Goal: Task Accomplishment & Management: Complete application form

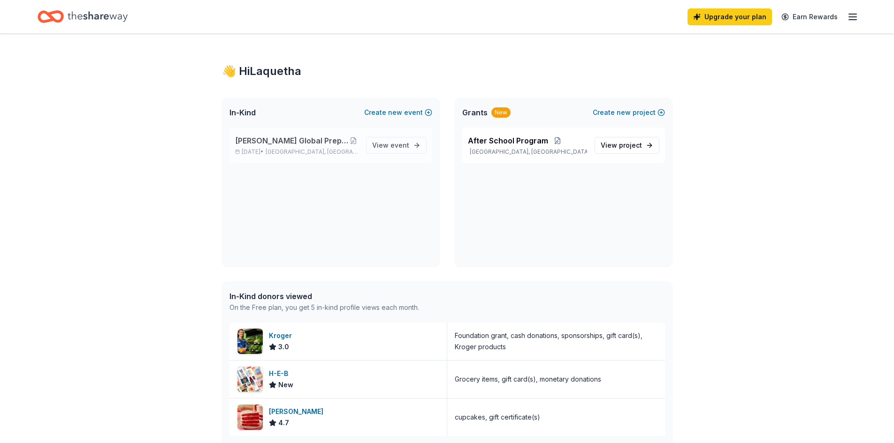
click at [348, 143] on span "[PERSON_NAME] Global Prep Academy at [PERSON_NAME]" at bounding box center [292, 140] width 114 height 11
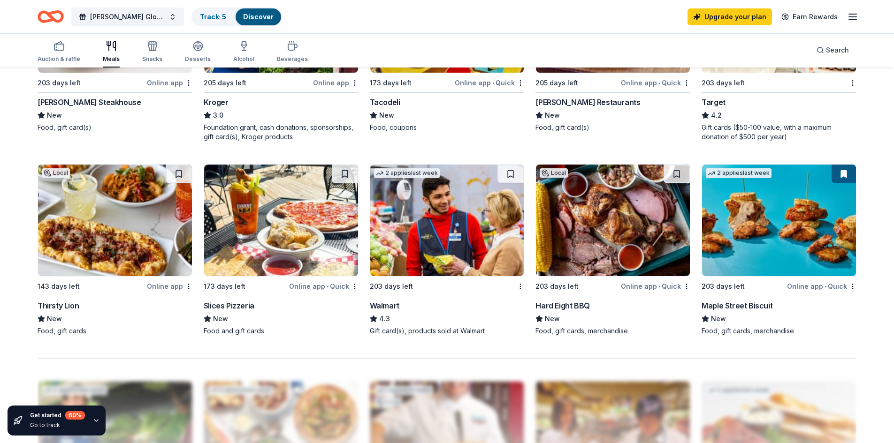
scroll to position [563, 0]
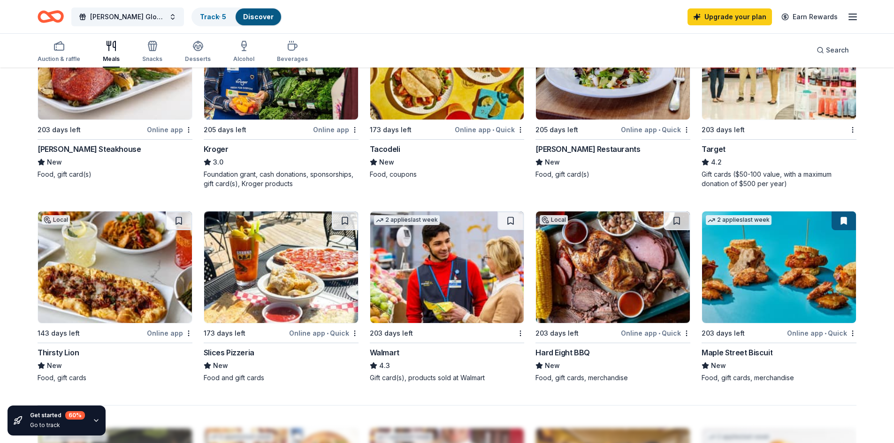
click at [292, 293] on img at bounding box center [281, 268] width 154 height 112
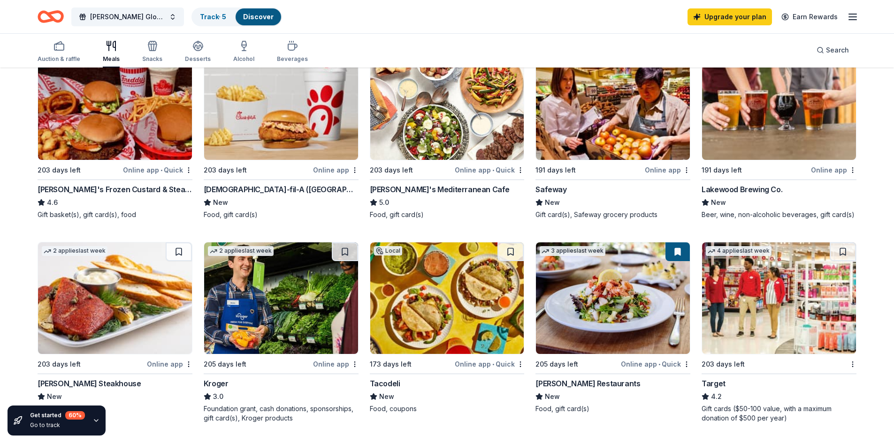
scroll to position [422, 0]
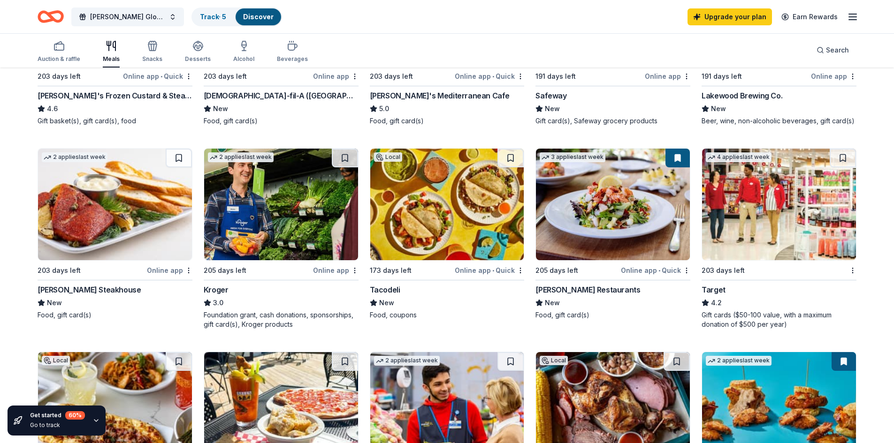
click at [434, 219] on img at bounding box center [447, 205] width 154 height 112
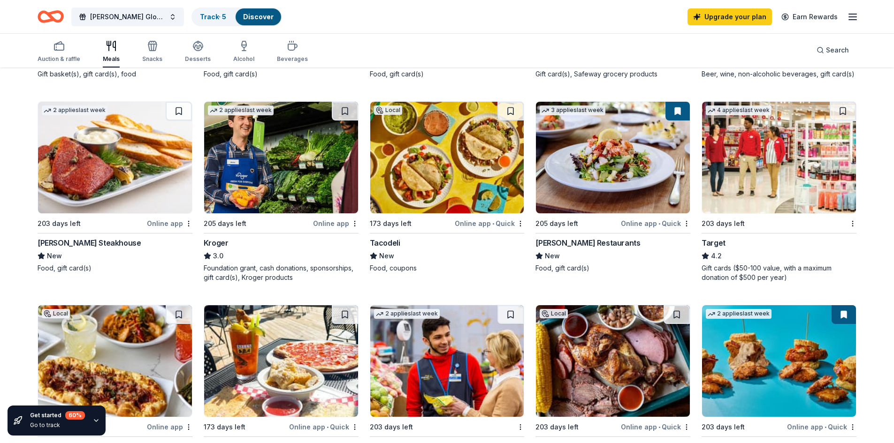
click at [138, 192] on img at bounding box center [115, 158] width 154 height 112
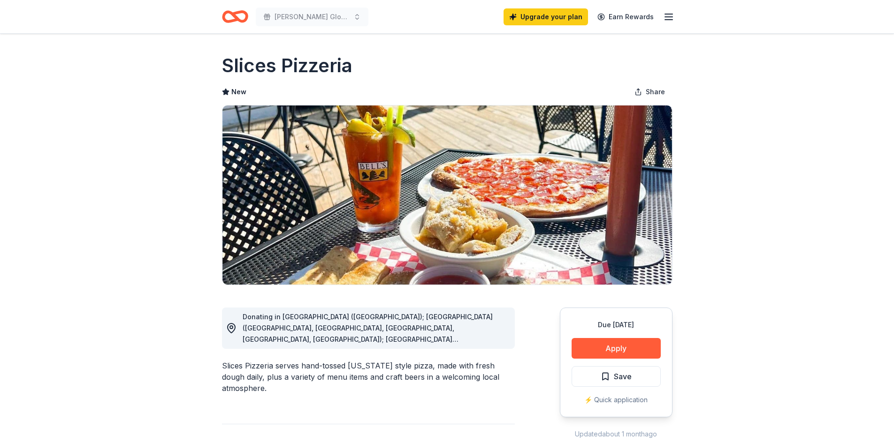
click at [419, 338] on span "Donating in AL (Huntsville); AZ (Scottsdale, Gilbert, Flagstaff, Chandler, Peor…" at bounding box center [368, 407] width 250 height 188
click at [623, 351] on button "Apply" at bounding box center [616, 348] width 89 height 21
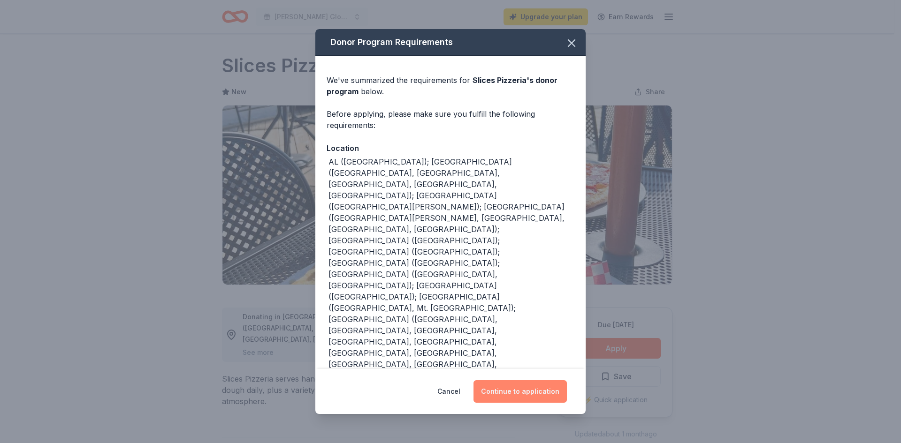
click at [509, 393] on button "Continue to application" at bounding box center [519, 392] width 93 height 23
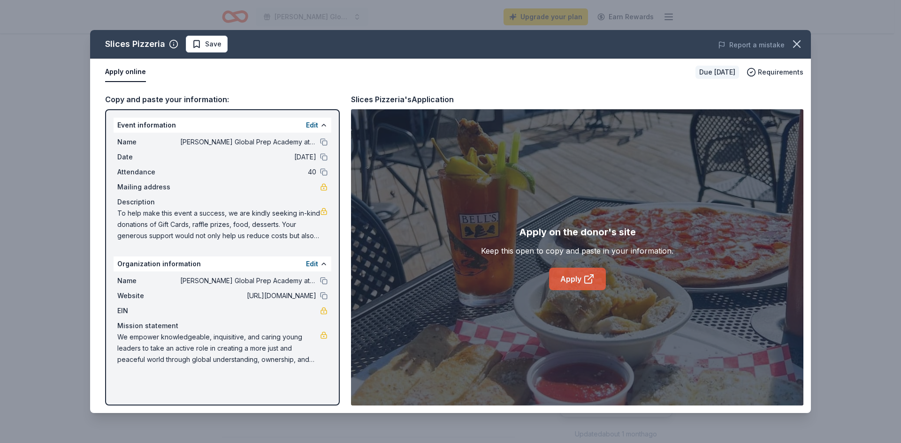
click at [577, 280] on link "Apply" at bounding box center [577, 279] width 57 height 23
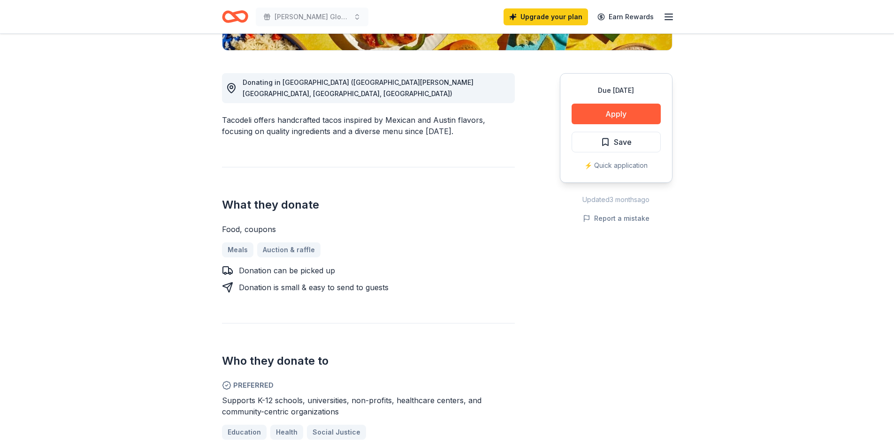
scroll to position [94, 0]
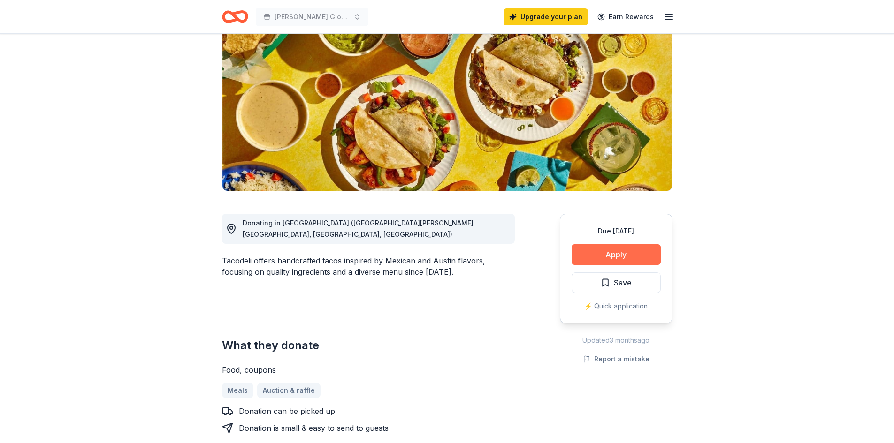
click at [637, 254] on button "Apply" at bounding box center [616, 254] width 89 height 21
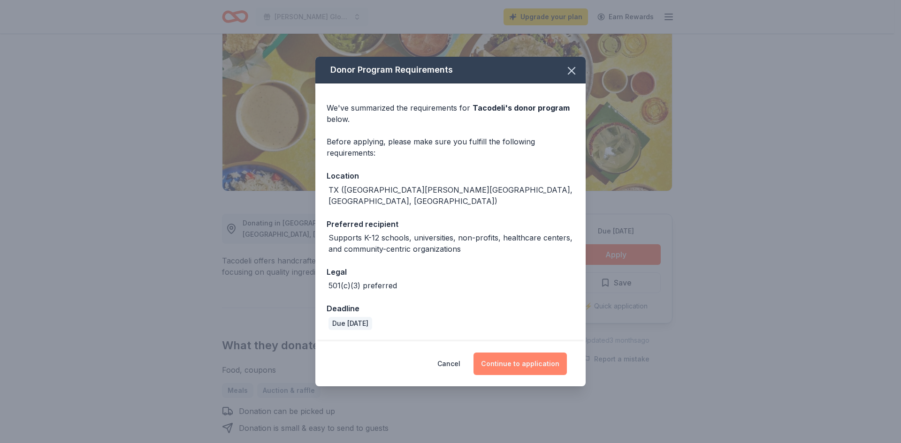
click at [506, 364] on button "Continue to application" at bounding box center [519, 364] width 93 height 23
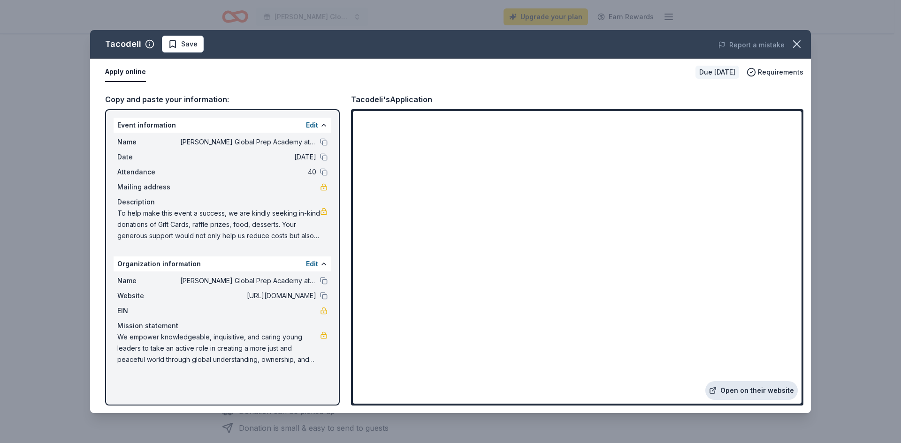
click at [757, 395] on link "Open on their website" at bounding box center [751, 390] width 92 height 19
click at [799, 42] on icon "button" at bounding box center [796, 44] width 7 height 7
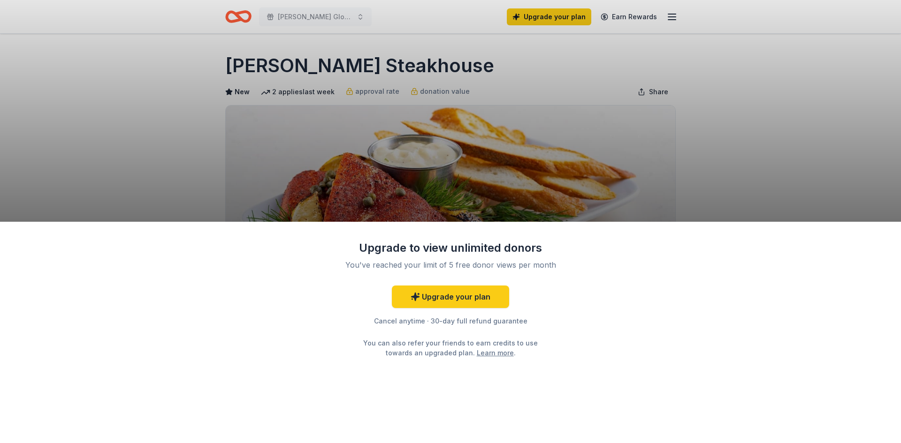
click at [392, 156] on div "Upgrade to view unlimited donors You've reached your limit of 5 free donor view…" at bounding box center [450, 221] width 901 height 443
click at [415, 173] on div "Upgrade to view unlimited donors You've reached your limit of 5 free donor view…" at bounding box center [450, 221] width 901 height 443
click at [472, 292] on link "Upgrade your plan" at bounding box center [450, 297] width 117 height 23
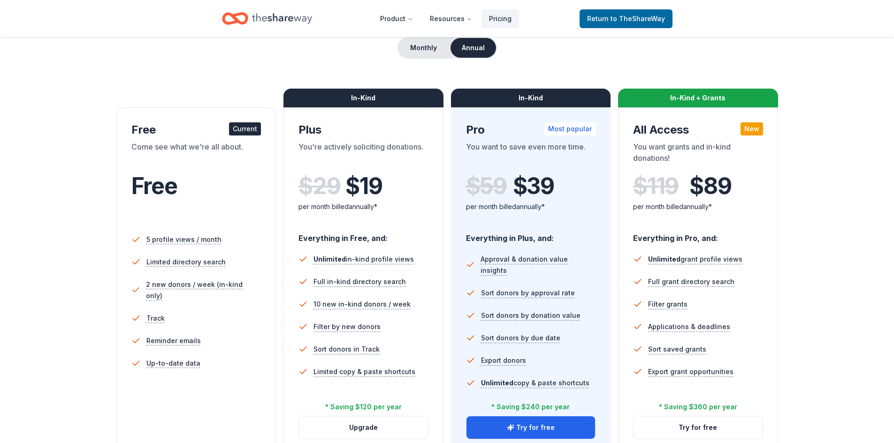
scroll to position [141, 0]
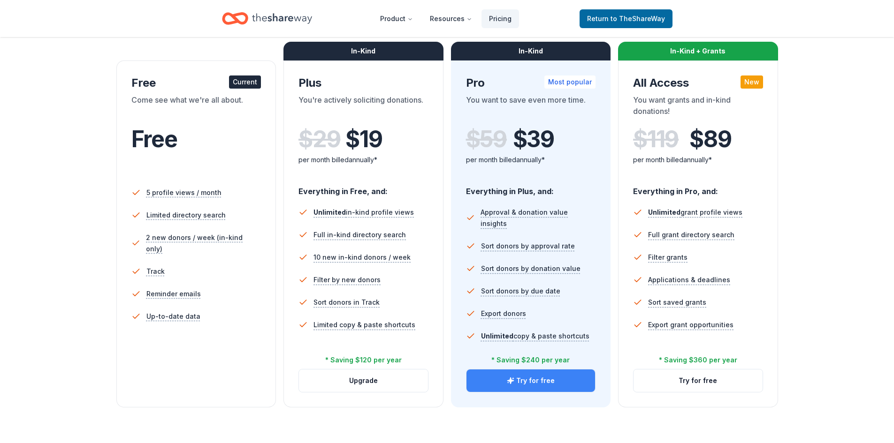
click at [507, 379] on button "Try for free" at bounding box center [530, 381] width 129 height 23
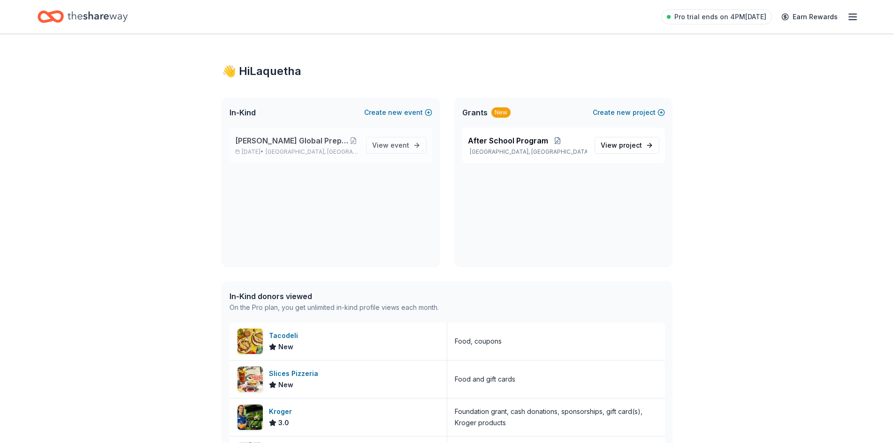
click at [334, 149] on p "[DATE] • [GEOGRAPHIC_DATA], [GEOGRAPHIC_DATA]" at bounding box center [296, 152] width 123 height 8
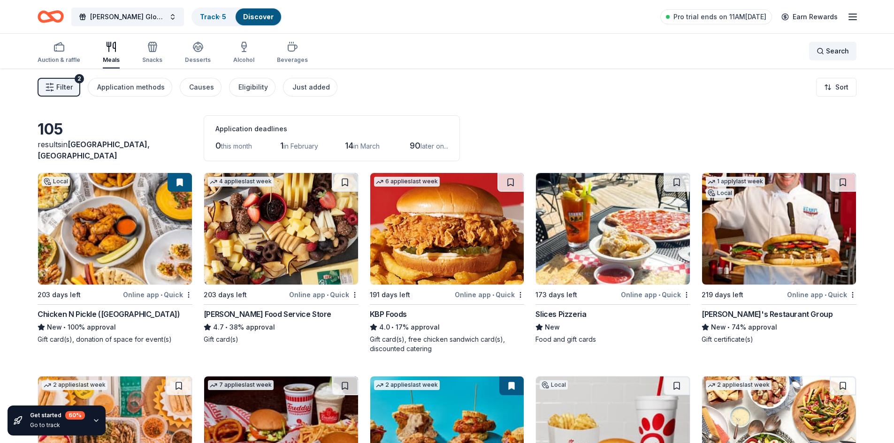
click at [828, 53] on span "Search" at bounding box center [837, 51] width 23 height 11
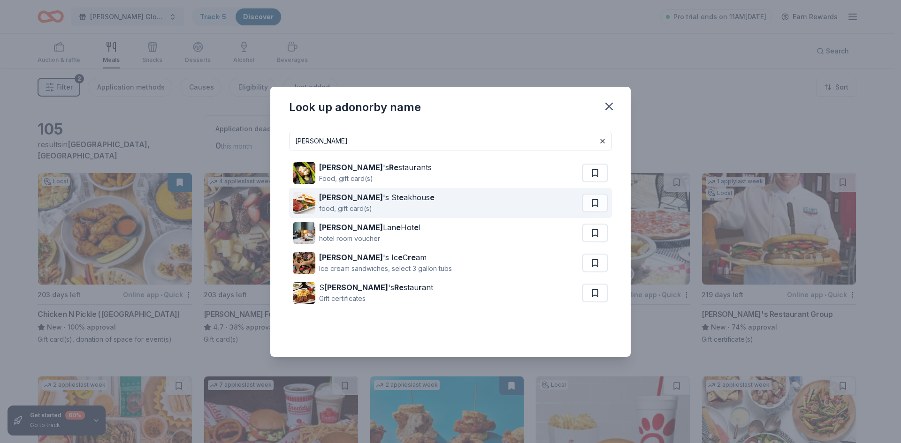
type input "perry"
click at [446, 206] on div "Perry 's St e akhous e food, gift card(s)" at bounding box center [437, 203] width 289 height 30
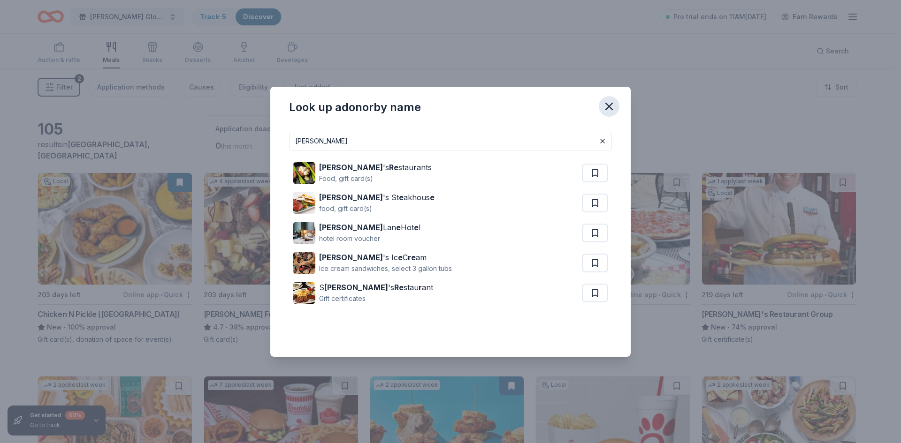
click at [612, 106] on icon "button" at bounding box center [608, 106] width 13 height 13
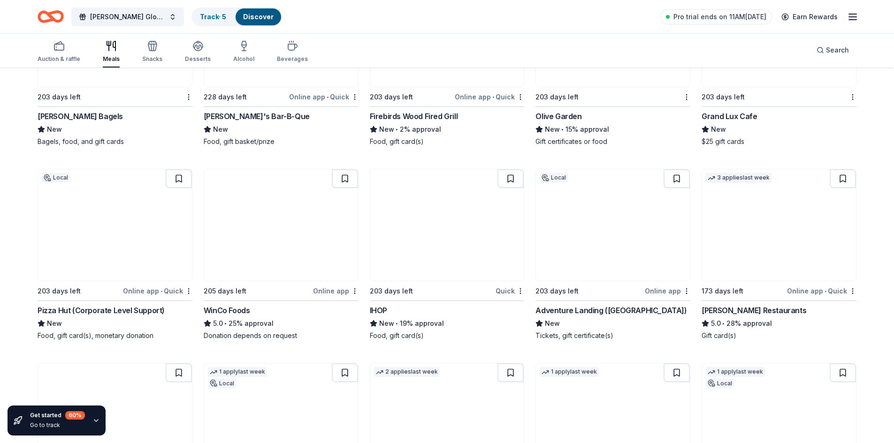
scroll to position [1642, 0]
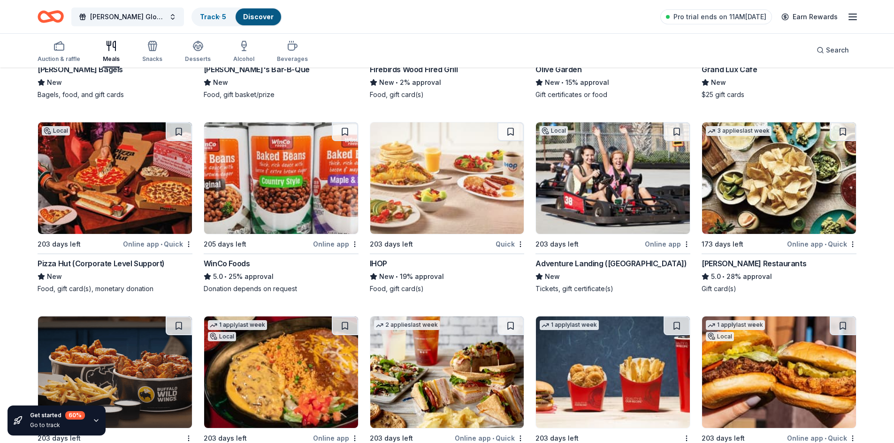
click at [435, 182] on img at bounding box center [447, 178] width 154 height 112
click at [468, 203] on img at bounding box center [447, 178] width 154 height 112
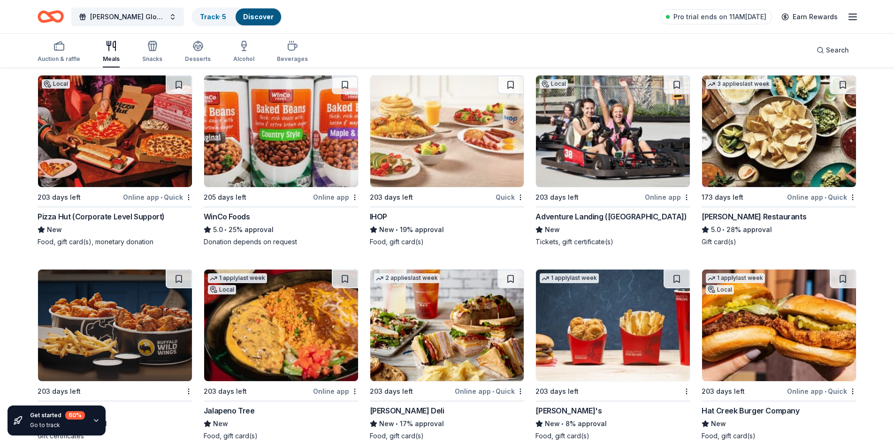
click at [800, 157] on img at bounding box center [779, 132] width 154 height 112
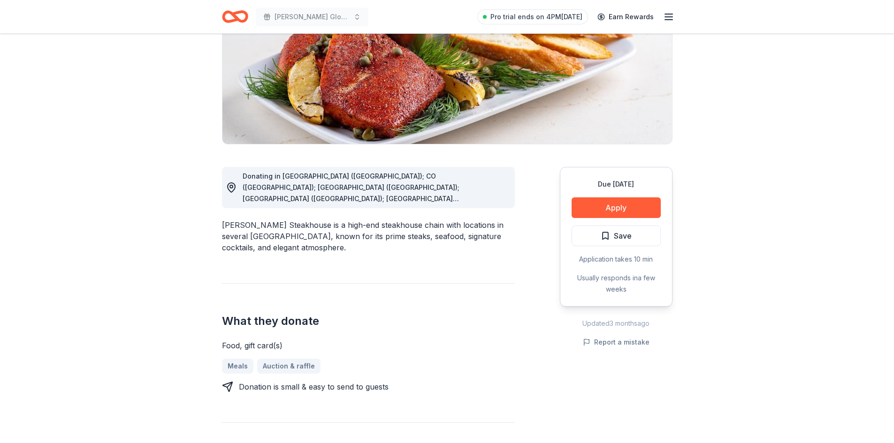
scroll to position [188, 0]
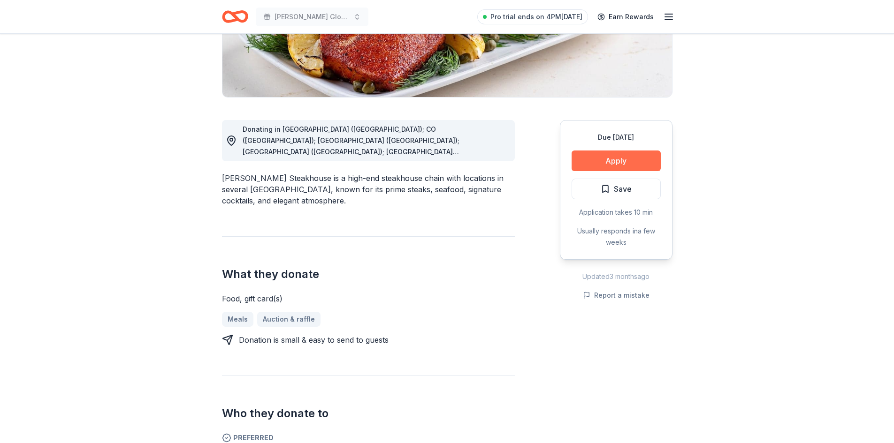
click at [601, 163] on button "Apply" at bounding box center [616, 161] width 89 height 21
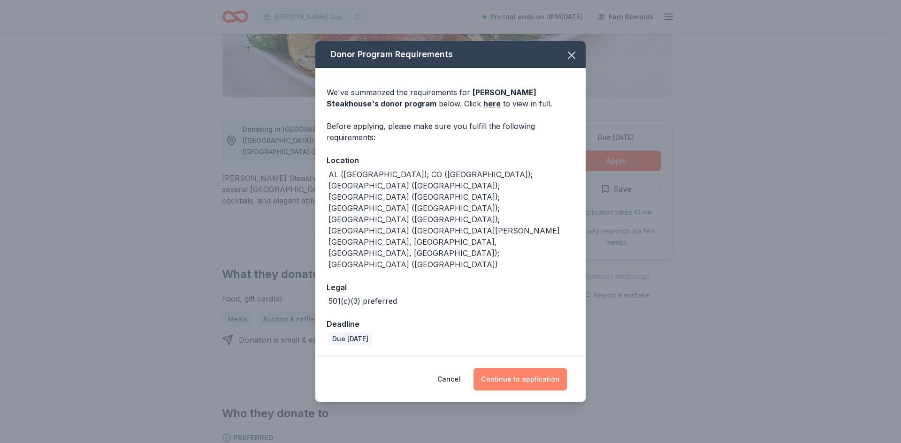
click at [503, 368] on button "Continue to application" at bounding box center [519, 379] width 93 height 23
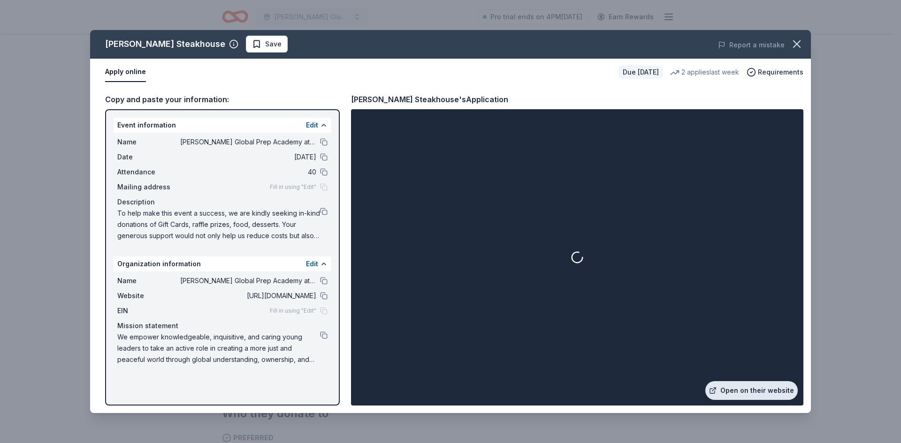
click at [750, 389] on link "Open on their website" at bounding box center [751, 390] width 92 height 19
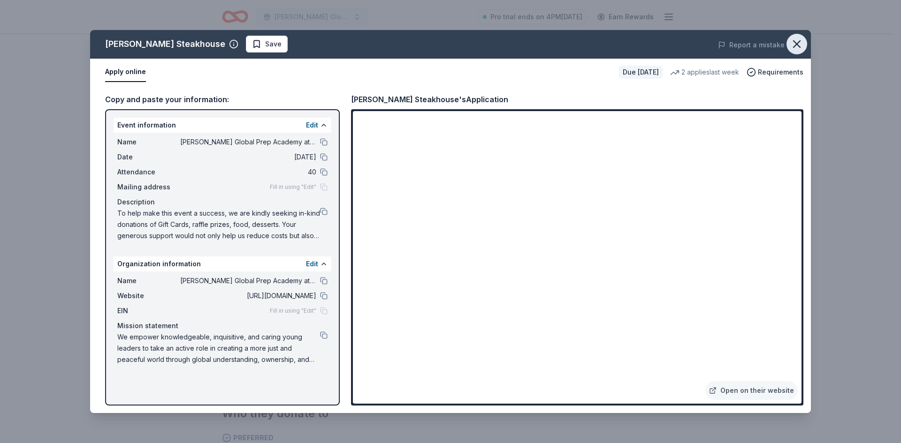
click at [795, 42] on icon "button" at bounding box center [796, 44] width 13 height 13
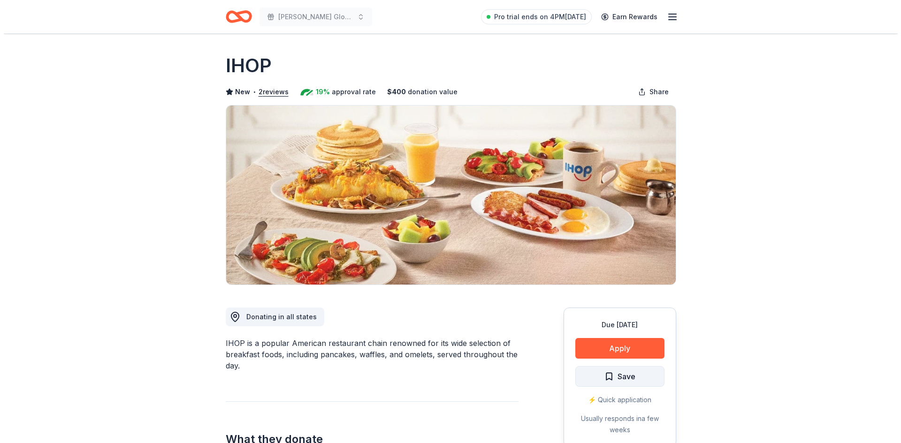
scroll to position [235, 0]
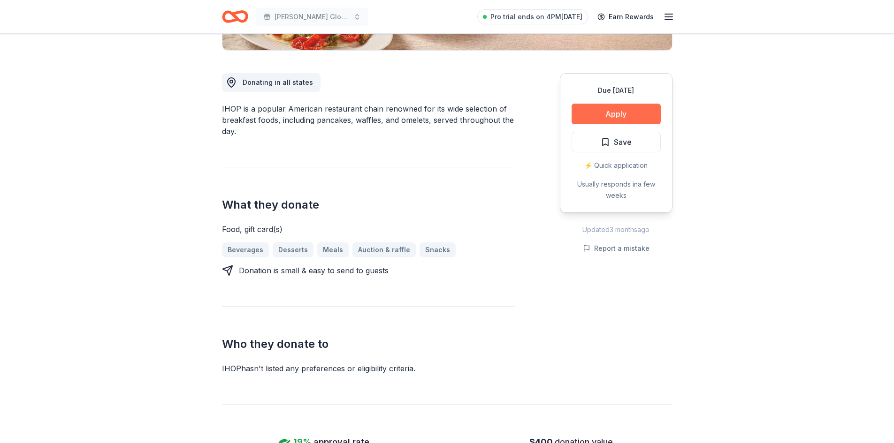
click at [640, 114] on button "Apply" at bounding box center [616, 114] width 89 height 21
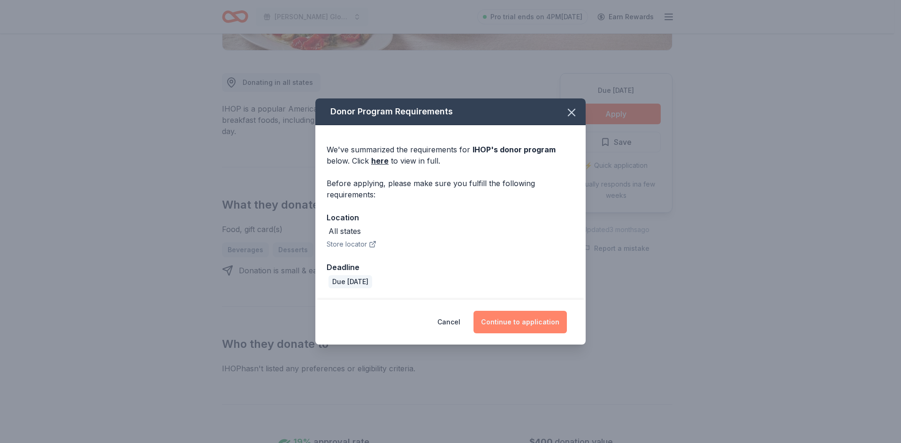
click at [536, 318] on button "Continue to application" at bounding box center [519, 322] width 93 height 23
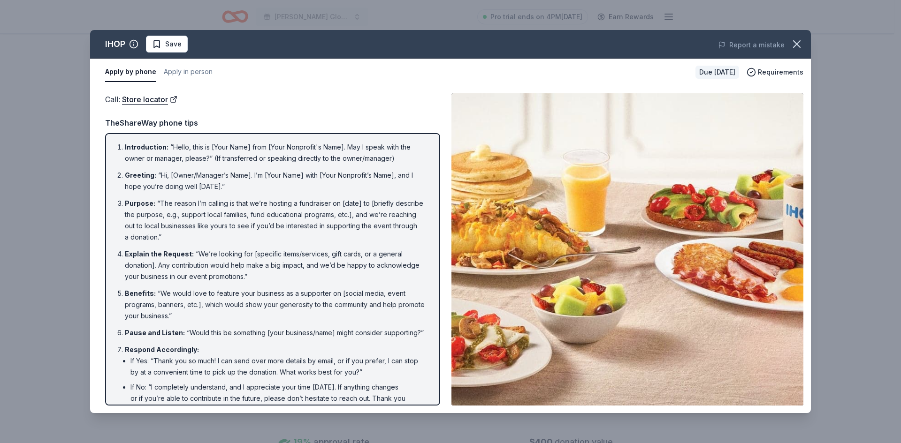
scroll to position [58, 0]
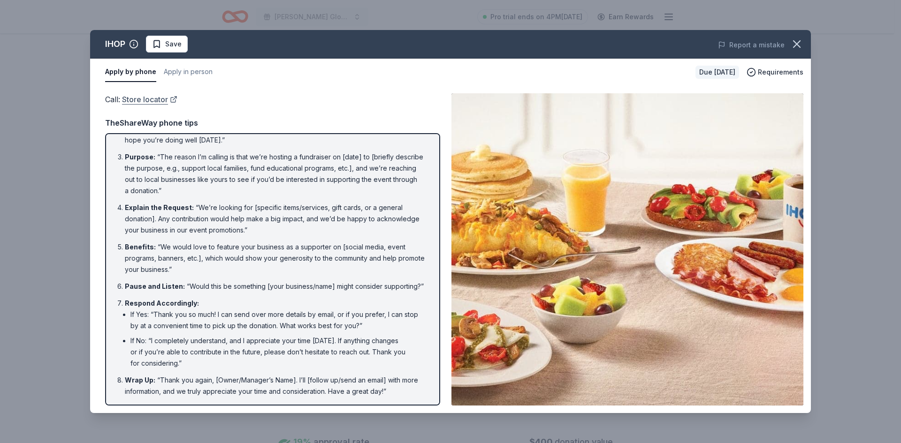
click at [130, 96] on link "Store locator" at bounding box center [149, 99] width 55 height 12
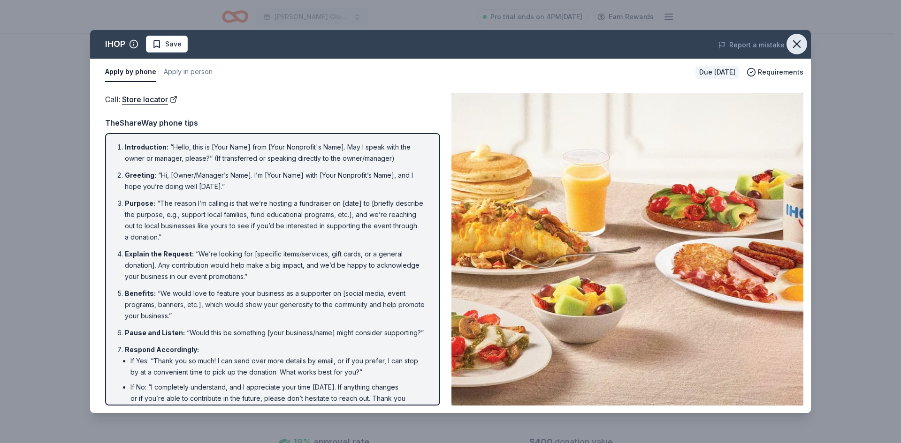
click at [797, 44] on icon "button" at bounding box center [796, 44] width 7 height 7
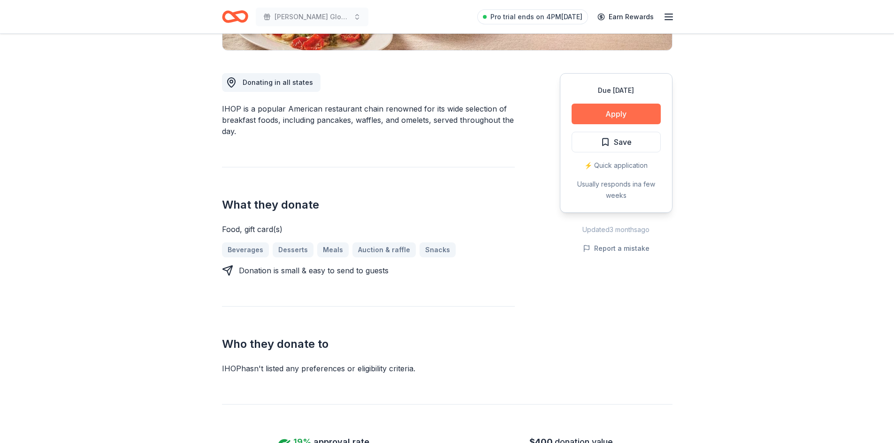
click at [637, 114] on button "Apply" at bounding box center [616, 114] width 89 height 21
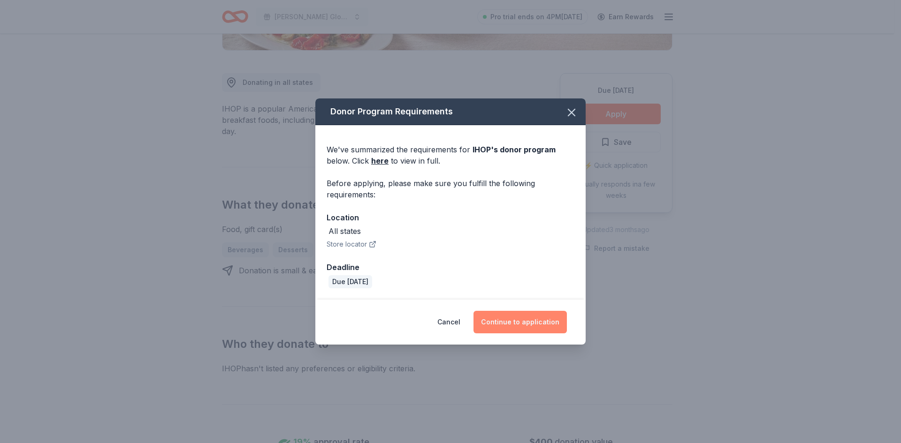
click at [513, 325] on button "Continue to application" at bounding box center [519, 322] width 93 height 23
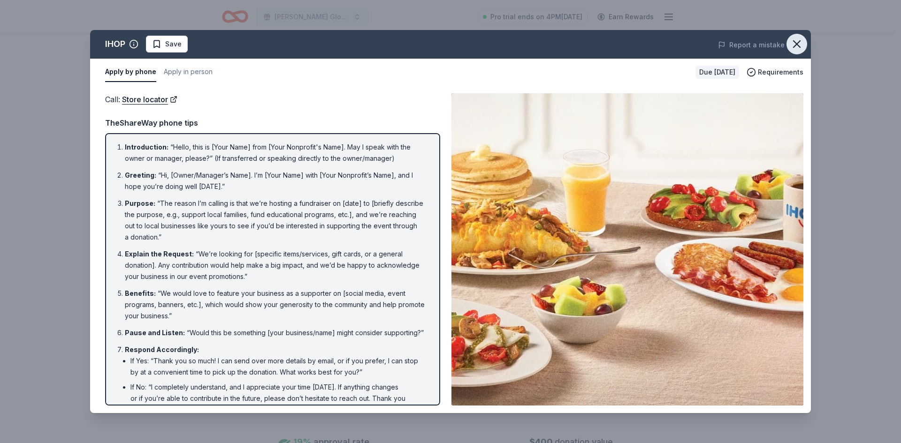
click at [797, 43] on icon "button" at bounding box center [796, 44] width 13 height 13
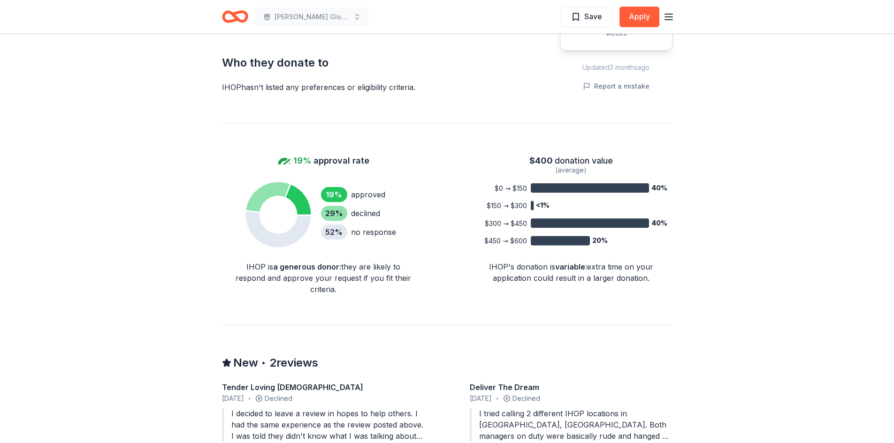
scroll to position [704, 0]
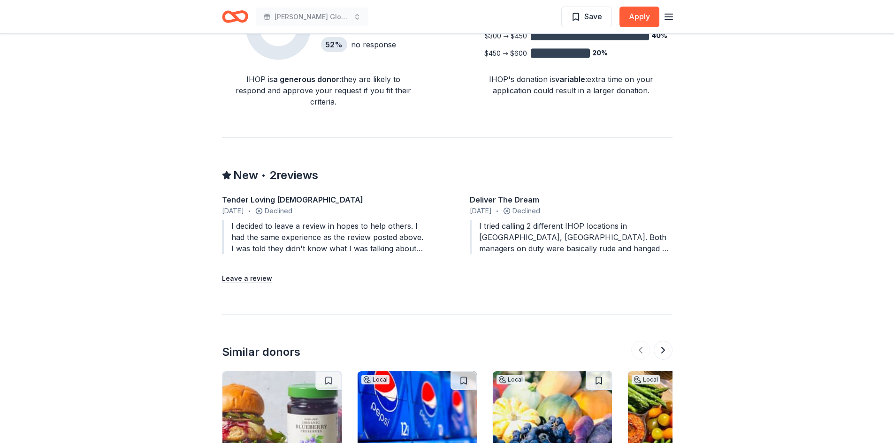
click at [372, 243] on div "I decided to leave a review in hopes to help others. I had the same experience …" at bounding box center [323, 238] width 203 height 34
click at [372, 230] on div "I decided to leave a review in hopes to help others. I had the same experience …" at bounding box center [323, 238] width 203 height 34
click at [249, 276] on button "Leave a review" at bounding box center [247, 278] width 50 height 11
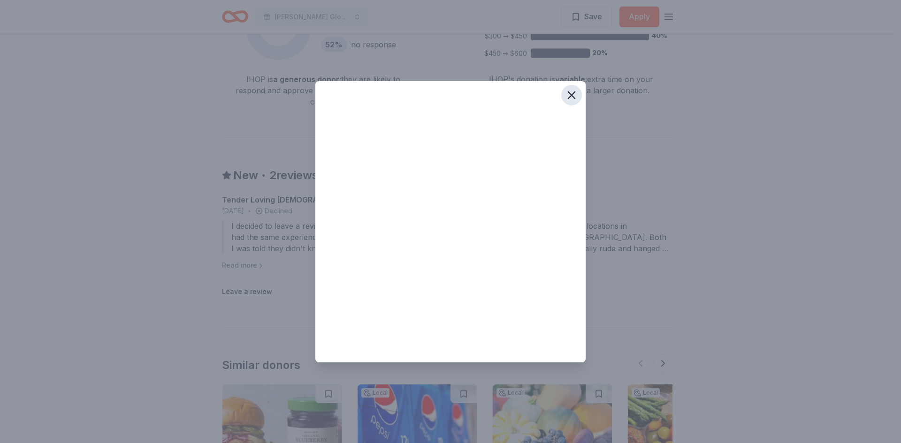
click at [570, 91] on icon "button" at bounding box center [571, 95] width 13 height 13
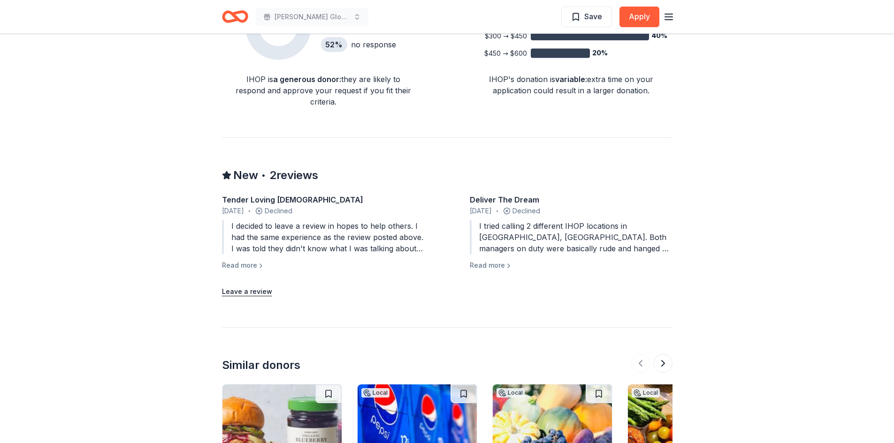
scroll to position [953, 0]
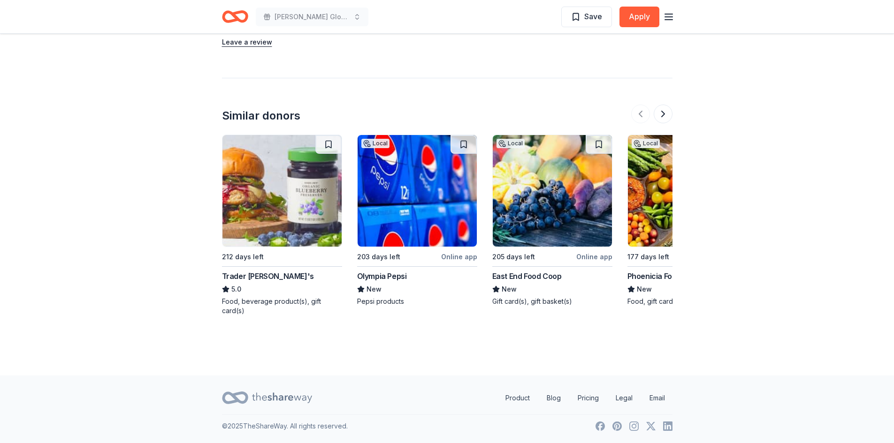
click at [422, 212] on img at bounding box center [417, 191] width 119 height 112
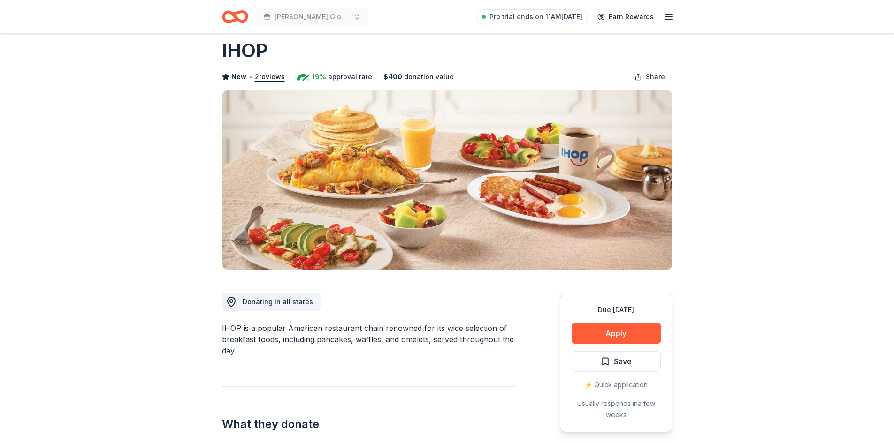
scroll to position [0, 0]
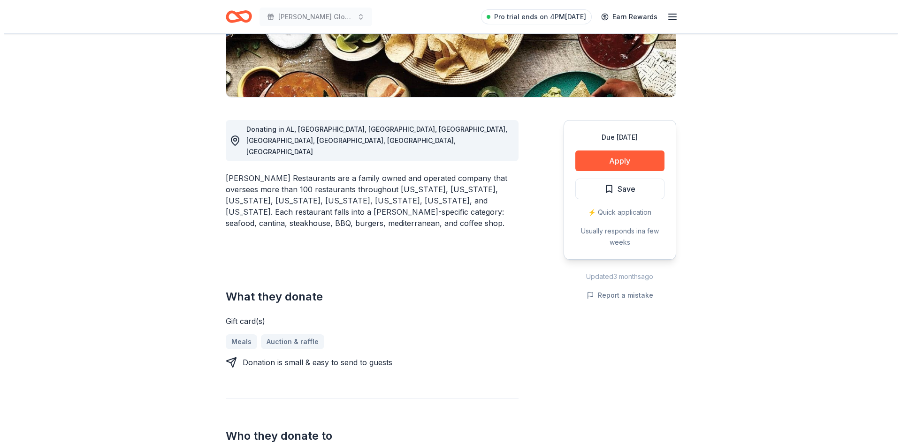
scroll to position [47, 0]
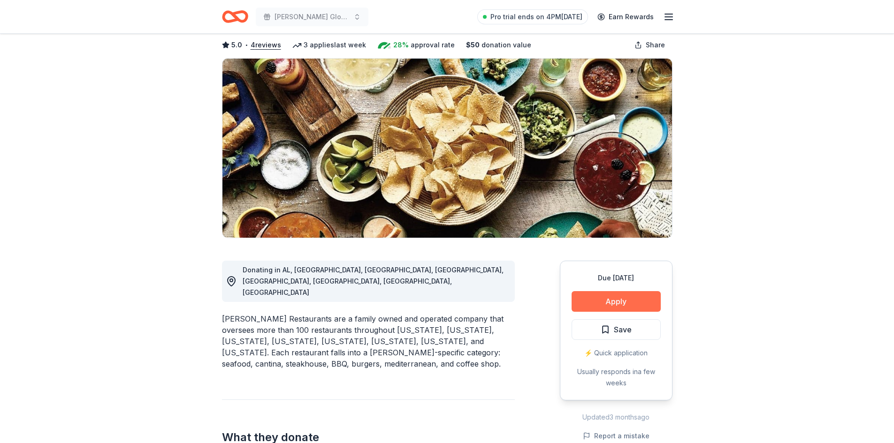
click at [610, 299] on button "Apply" at bounding box center [616, 301] width 89 height 21
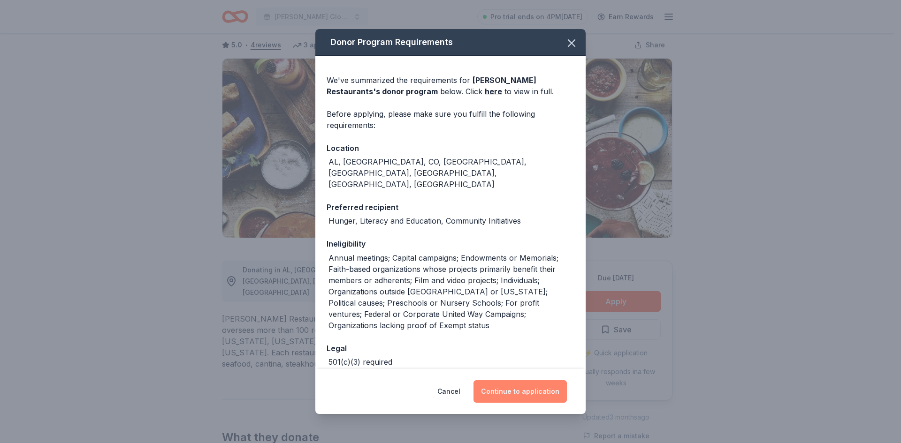
click at [512, 393] on button "Continue to application" at bounding box center [519, 392] width 93 height 23
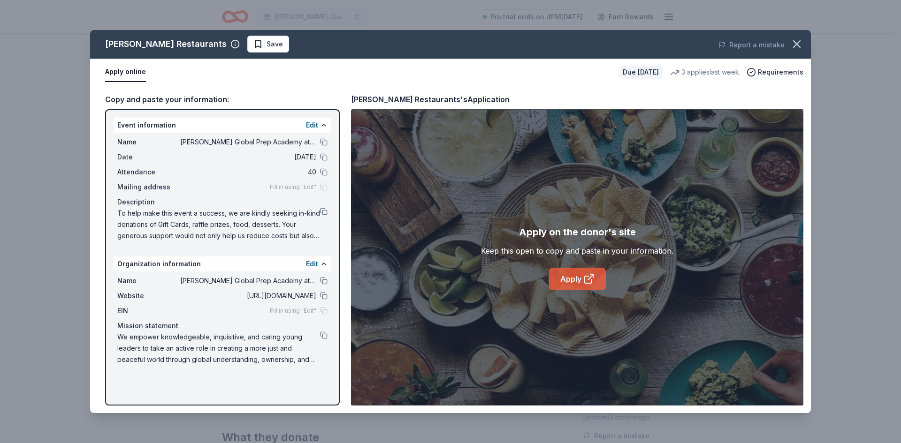
click at [569, 277] on link "Apply" at bounding box center [577, 279] width 57 height 23
